Goal: Task Accomplishment & Management: Manage account settings

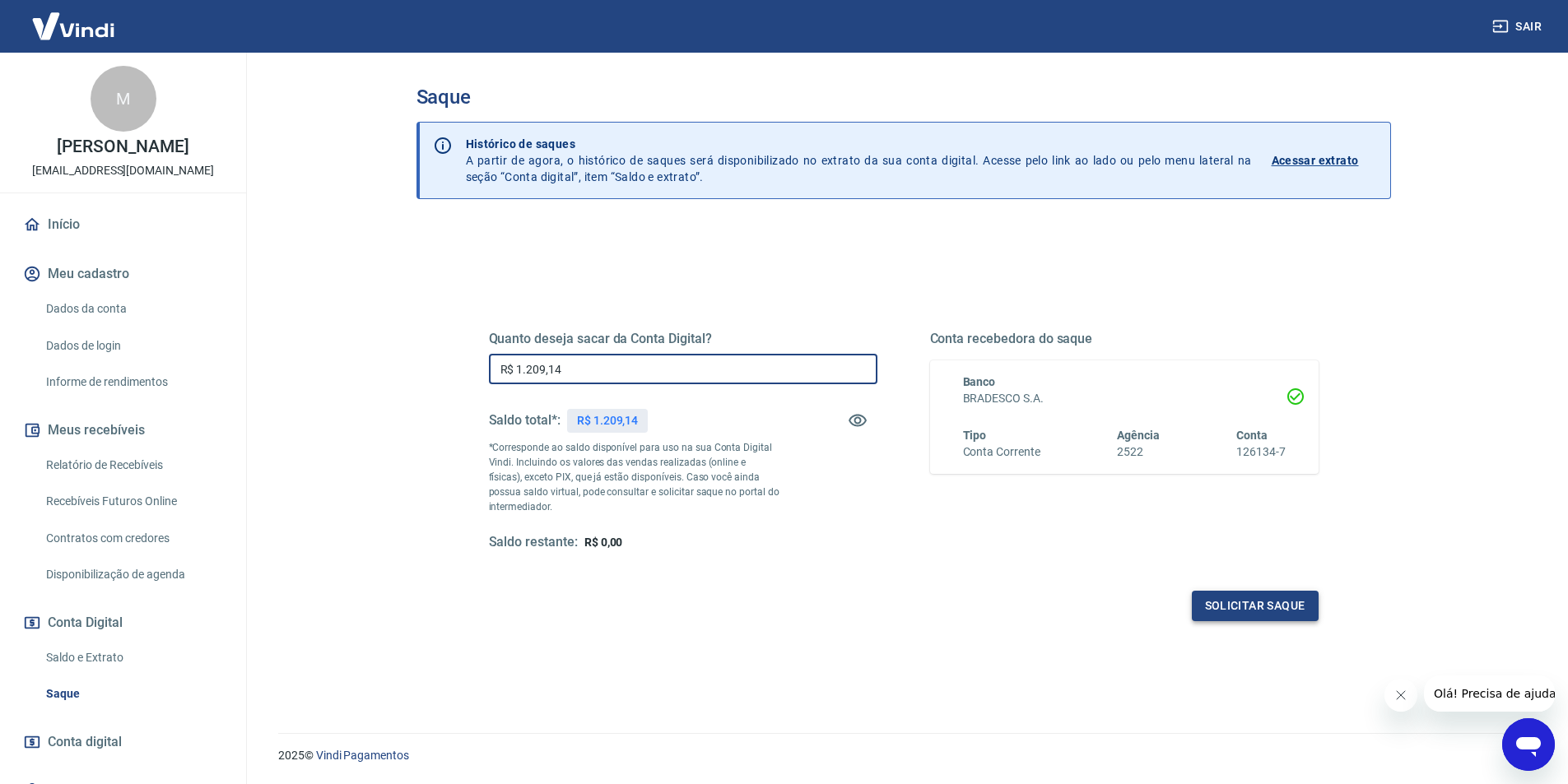
click at [1256, 610] on button "Solicitar saque" at bounding box center [1255, 605] width 127 height 31
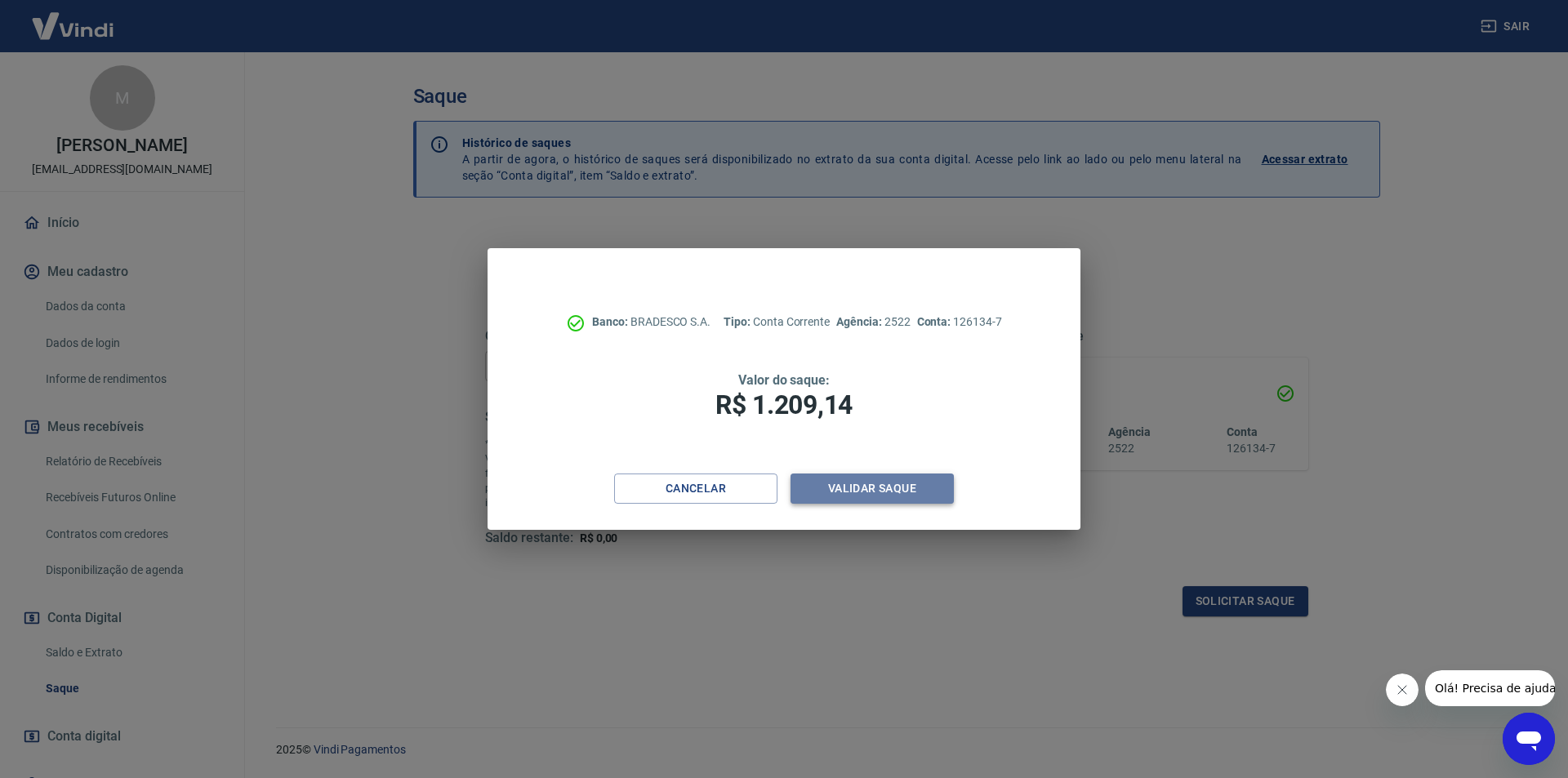
click at [867, 484] on button "Validar saque" at bounding box center [871, 488] width 163 height 30
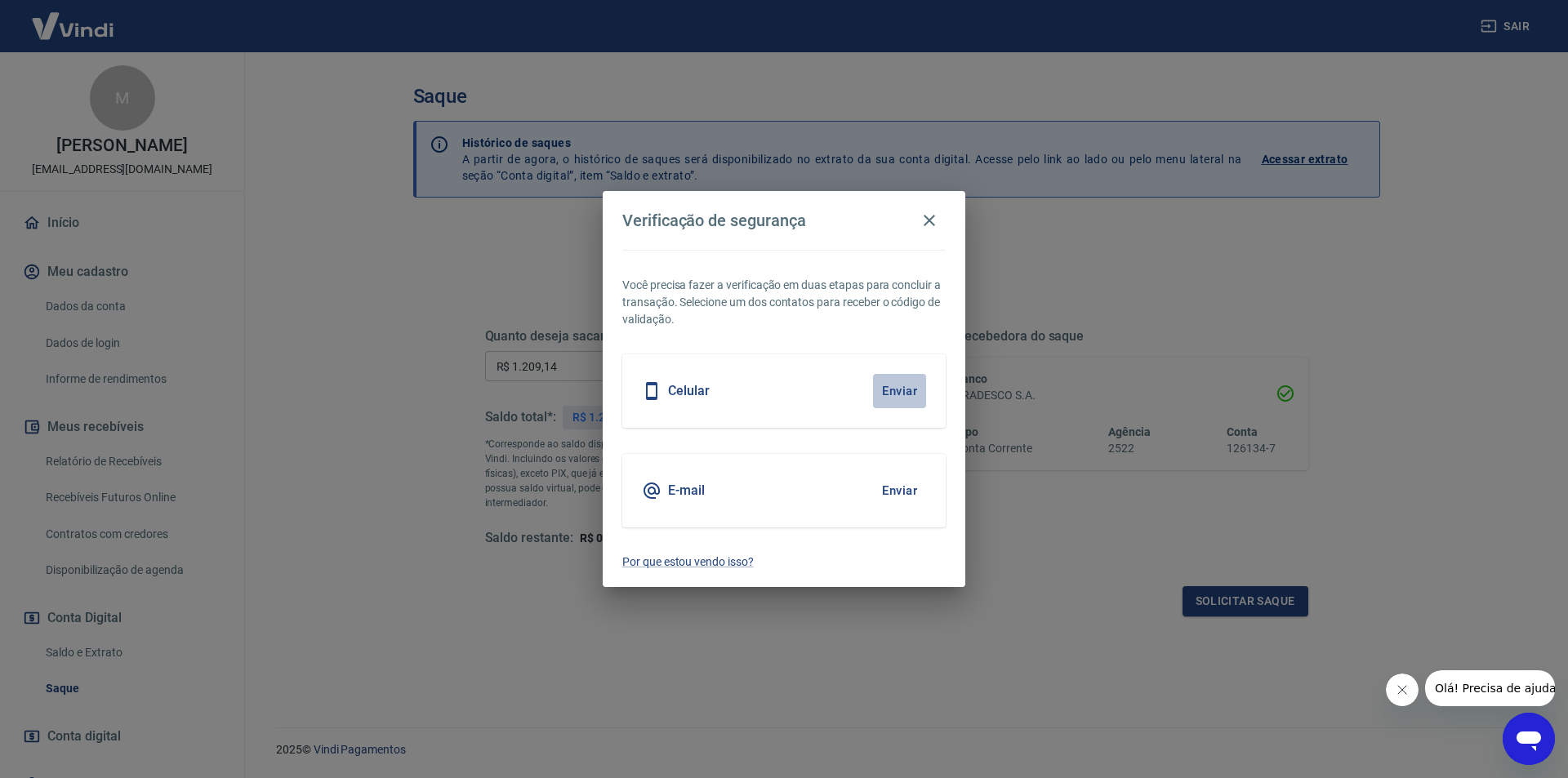
click at [902, 392] on button "Enviar" at bounding box center [900, 390] width 53 height 34
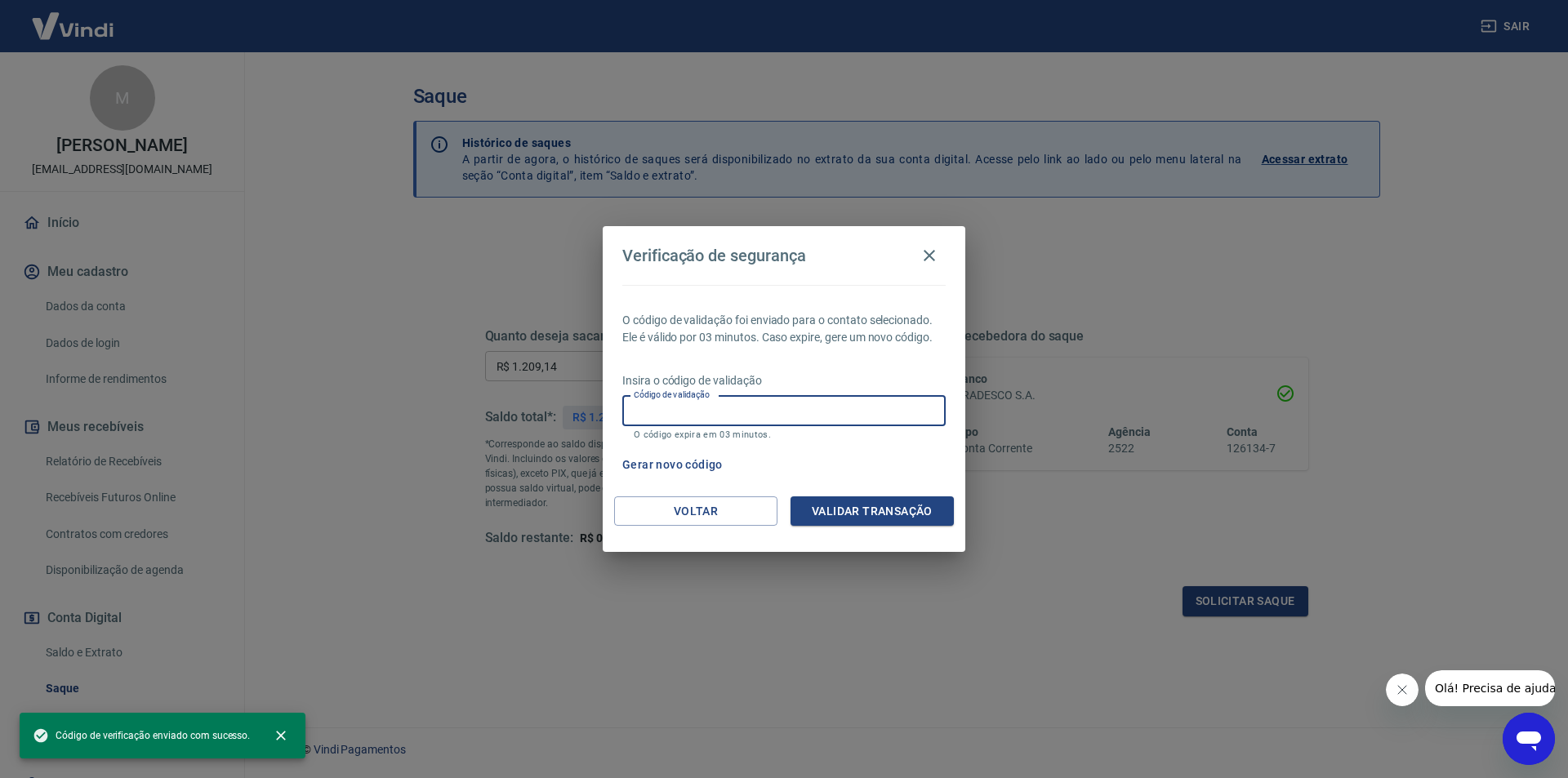
click at [862, 406] on input "Código de validação" at bounding box center [783, 410] width 323 height 30
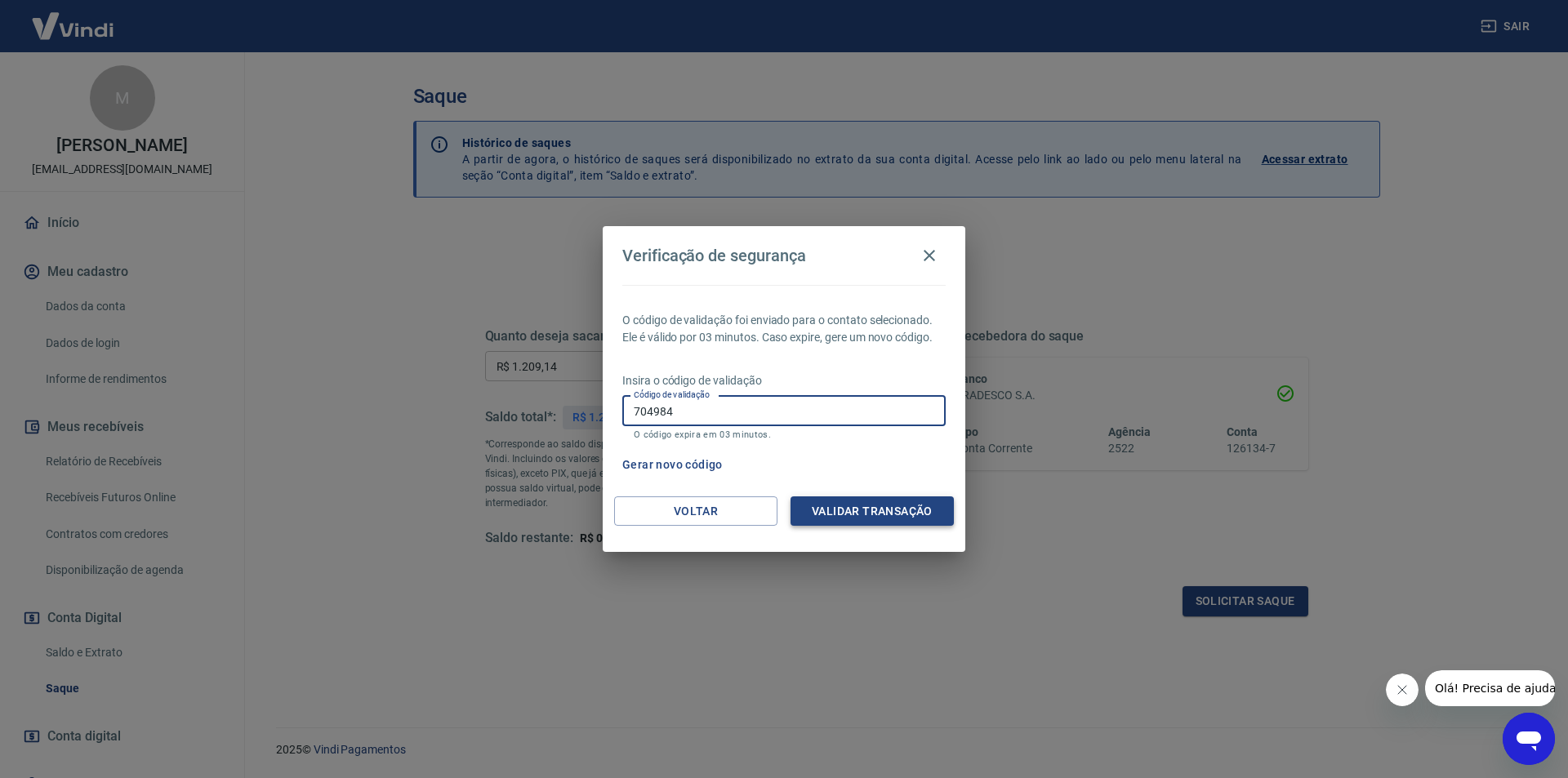
type input "704984"
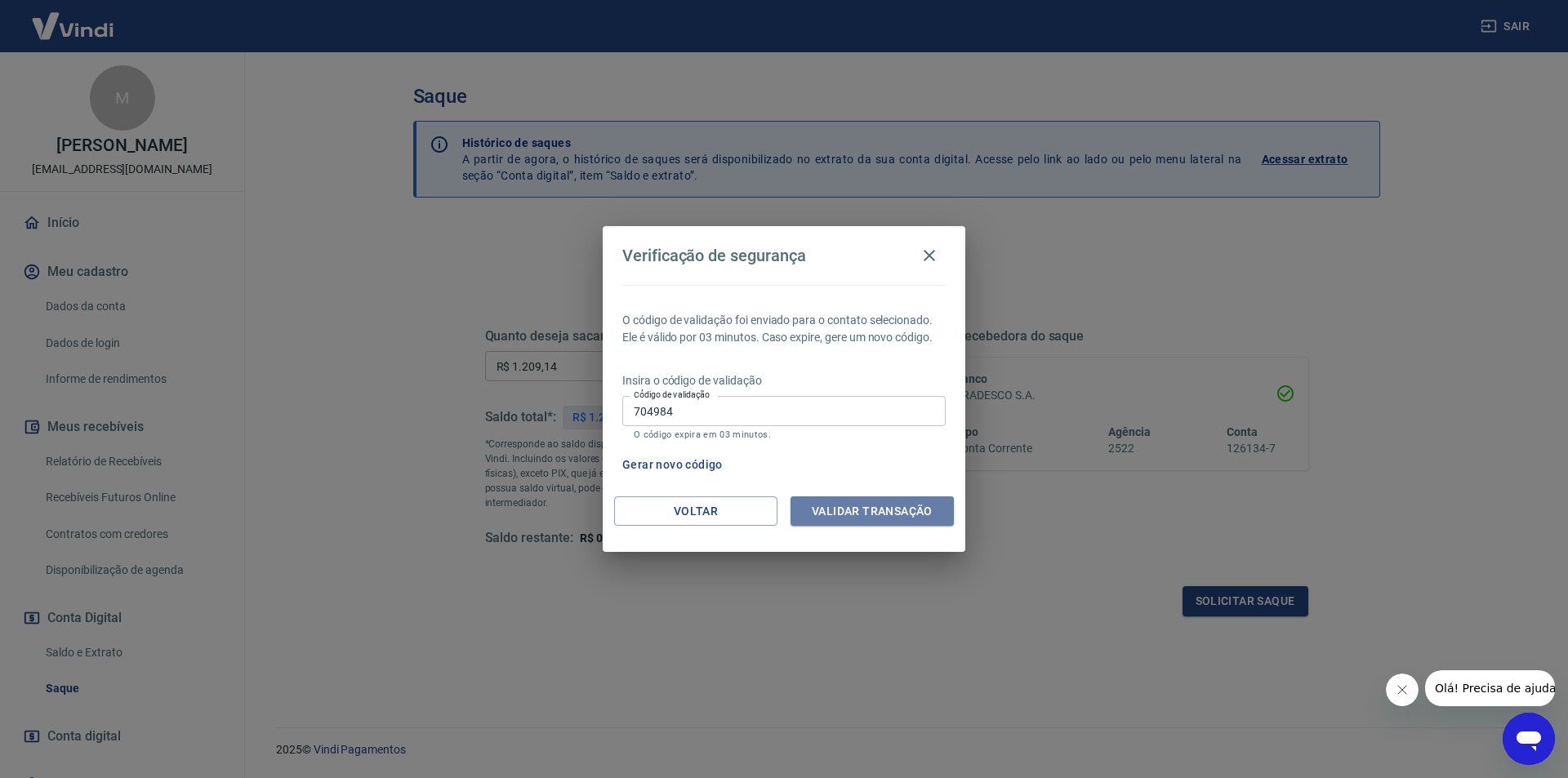
click at [882, 505] on button "Validar transação" at bounding box center [871, 511] width 163 height 30
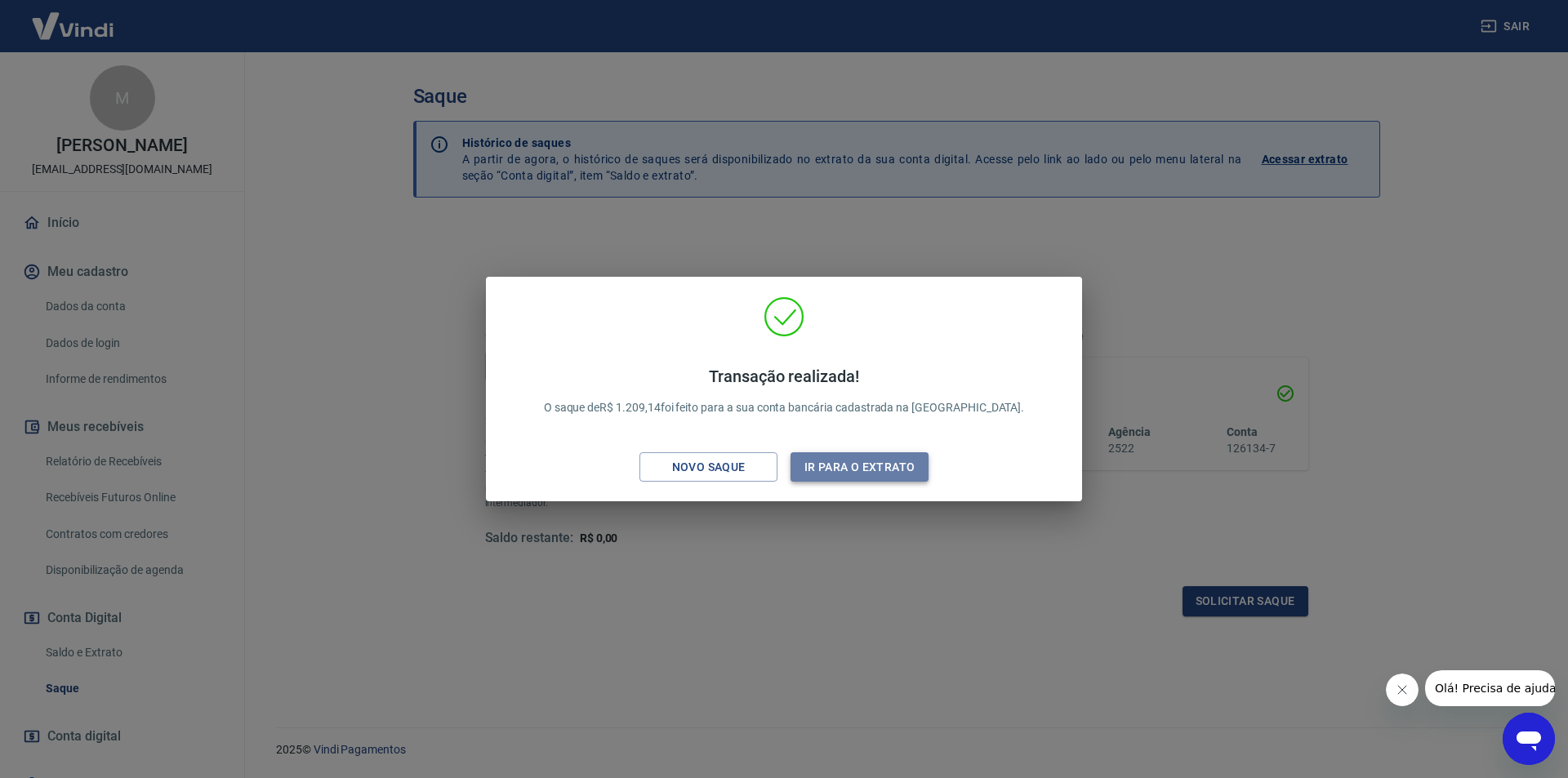
click at [876, 459] on button "Ir para o extrato" at bounding box center [859, 467] width 138 height 30
